Goal: Task Accomplishment & Management: Use online tool/utility

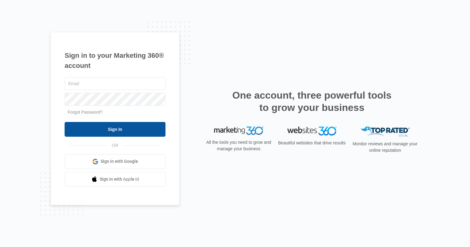
type input "[PERSON_NAME][EMAIL_ADDRESS][DOMAIN_NAME]"
click at [151, 130] on input "Sign In" at bounding box center [115, 129] width 101 height 15
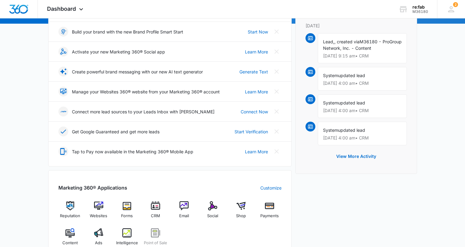
scroll to position [154, 0]
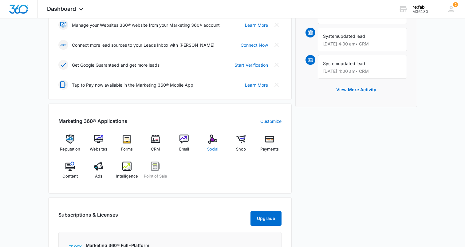
click at [219, 144] on div "Social" at bounding box center [213, 146] width 24 height 22
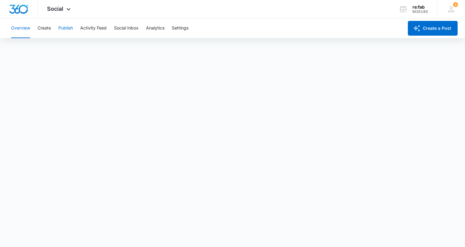
click at [67, 26] on button "Publish" at bounding box center [65, 28] width 14 height 20
